Goal: Information Seeking & Learning: Learn about a topic

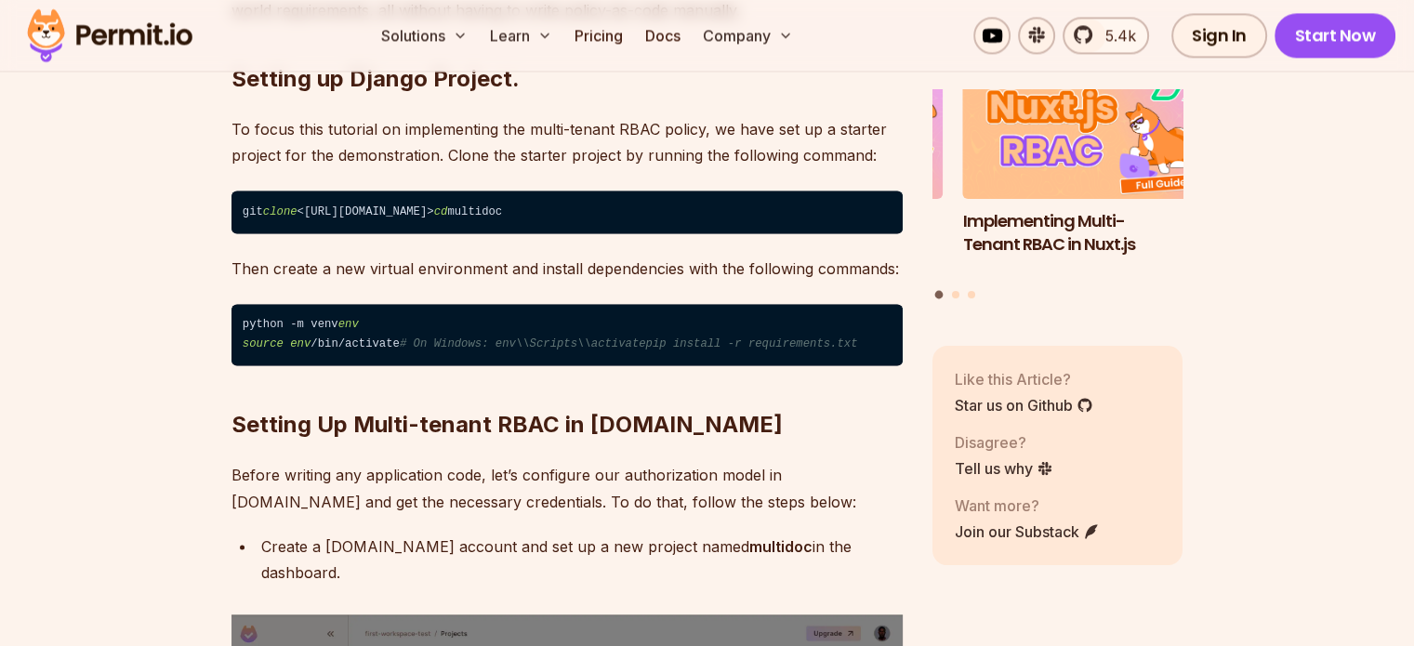
scroll to position [3625, 0]
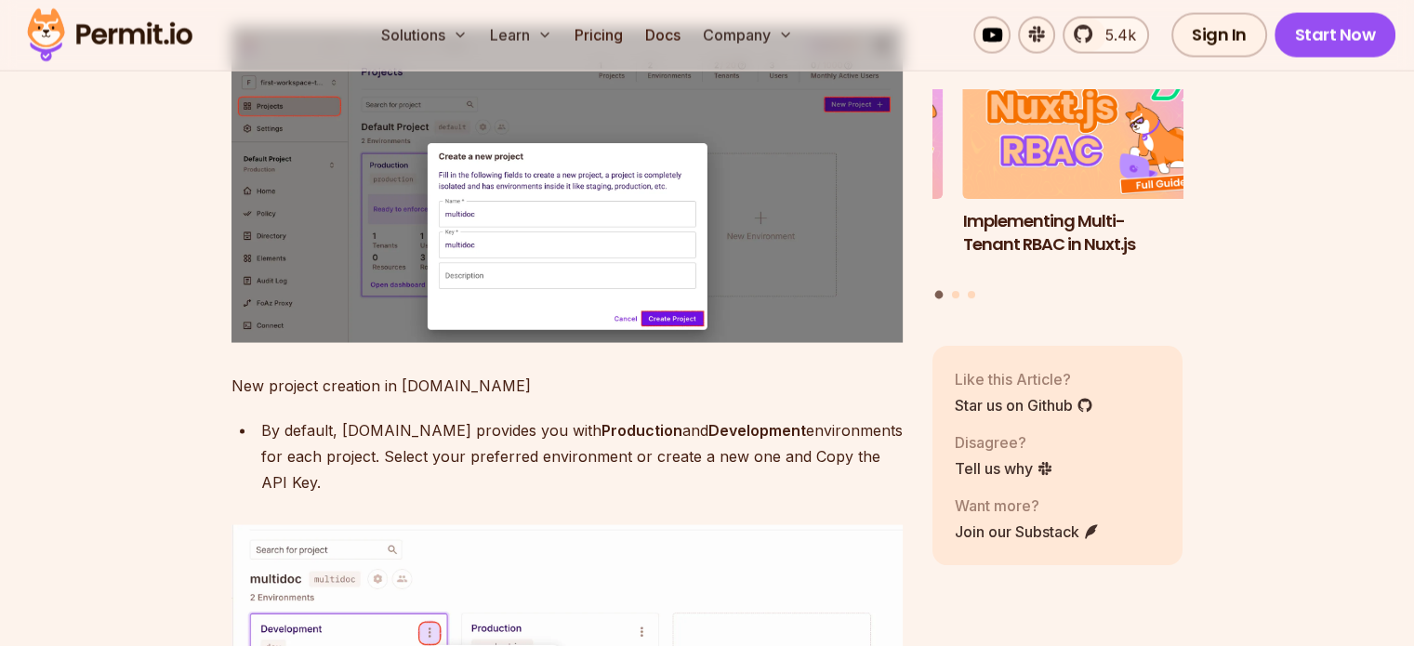
click at [125, 18] on img at bounding box center [110, 35] width 182 height 63
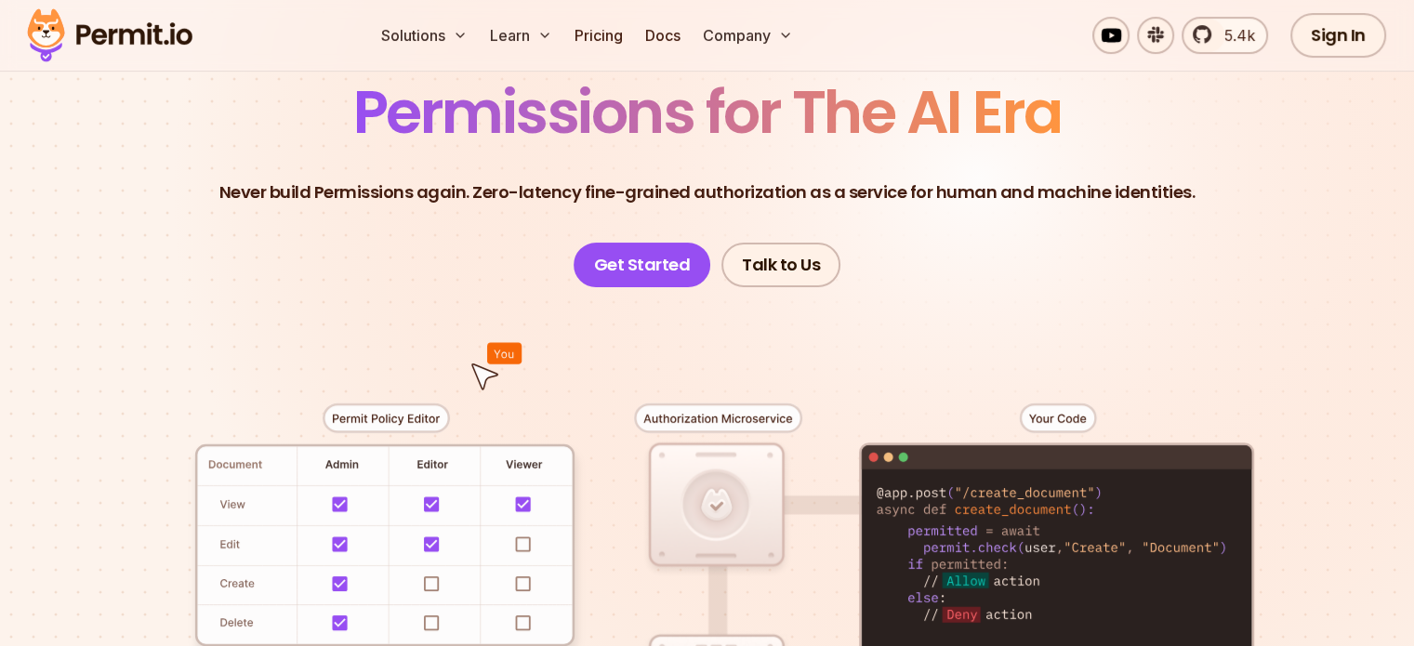
scroll to position [93, 0]
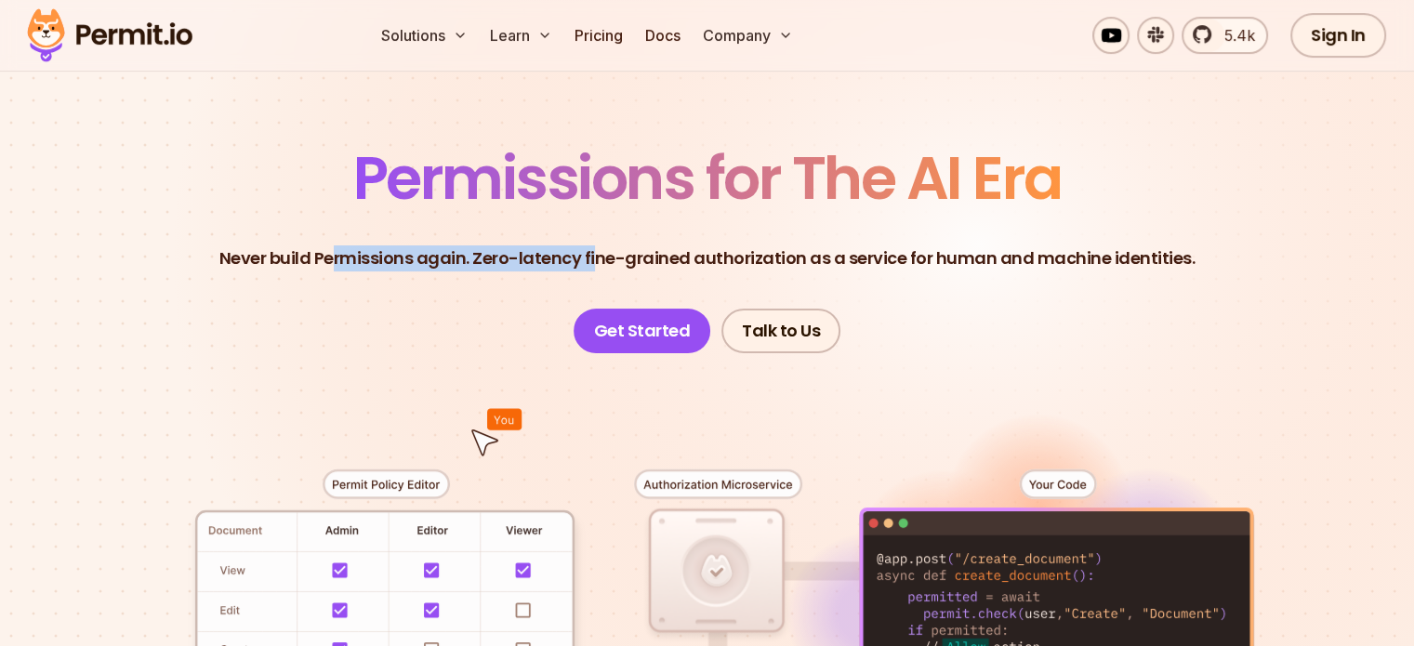
drag, startPoint x: 339, startPoint y: 258, endPoint x: 602, endPoint y: 272, distance: 263.4
click at [602, 272] on header "Permissions for The AI Era Never build Permissions again. Zero-latency fine-gra…" at bounding box center [707, 251] width 1301 height 204
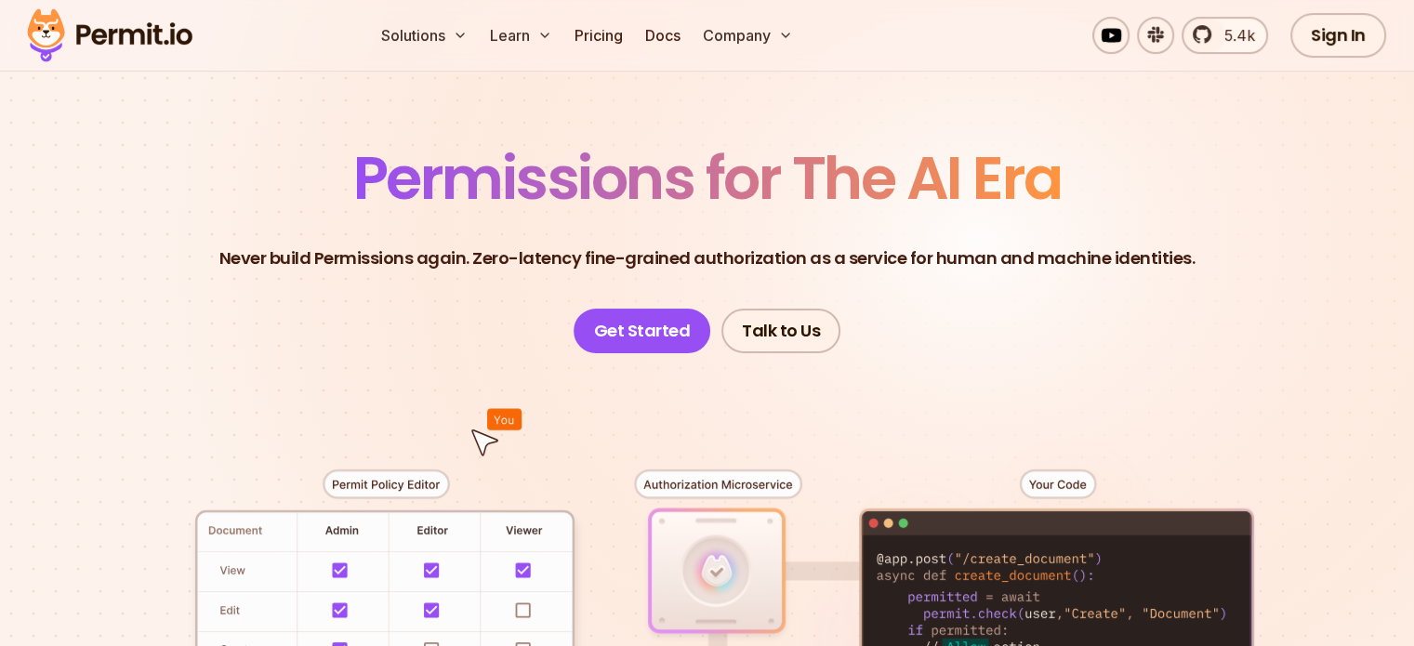
click at [601, 266] on p "Never build Permissions again. Zero-latency fine-grained authorization as a ser…" at bounding box center [707, 258] width 976 height 26
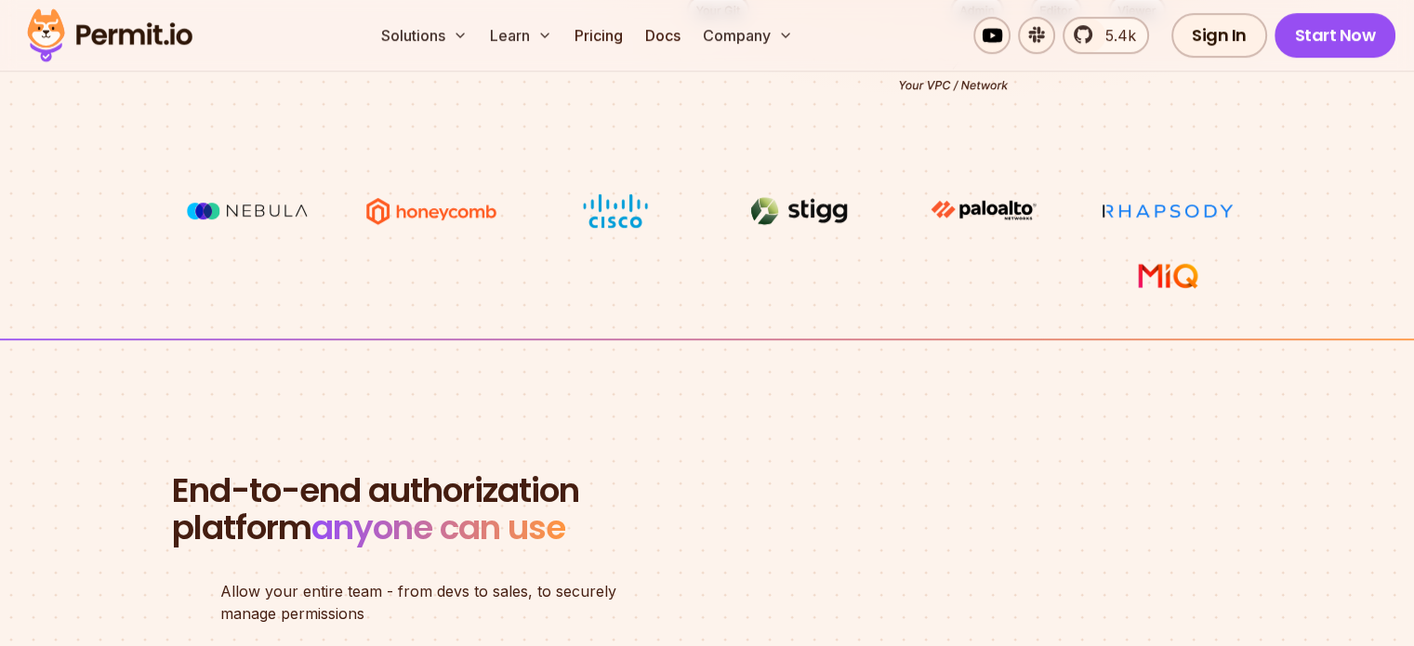
scroll to position [929, 0]
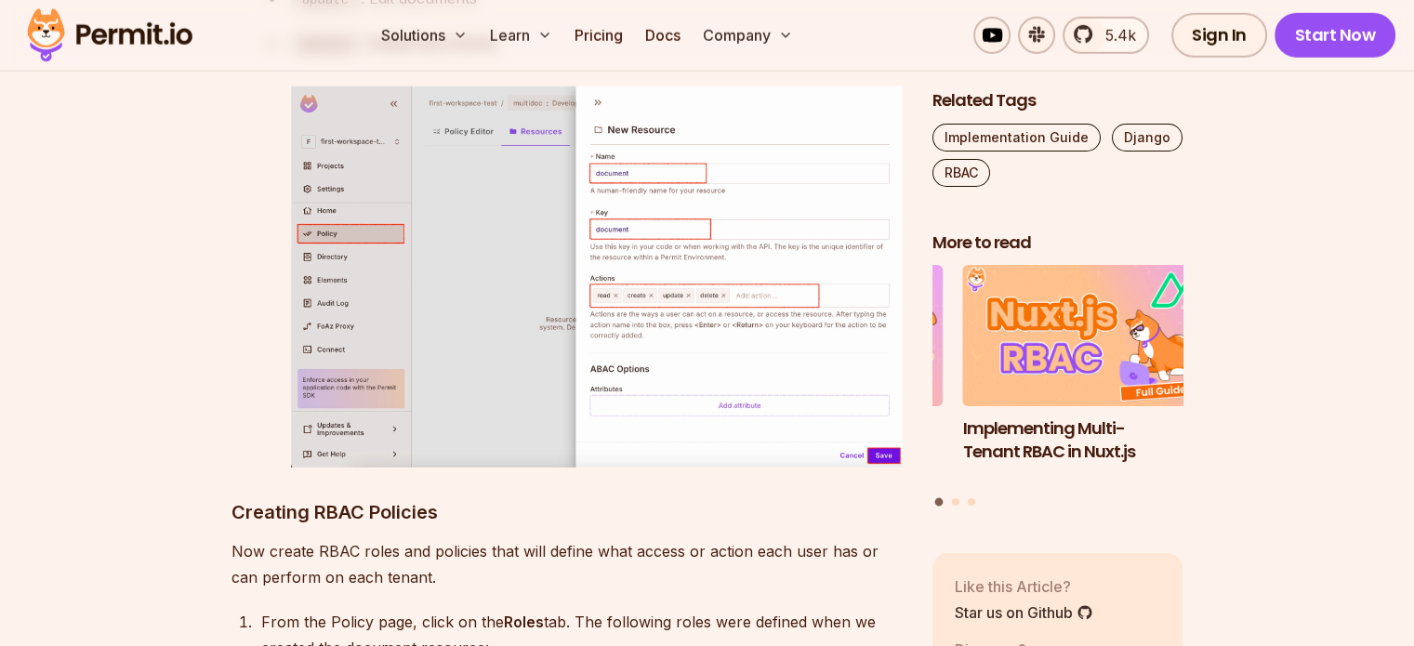
scroll to position [5390, 0]
